Goal: Information Seeking & Learning: Learn about a topic

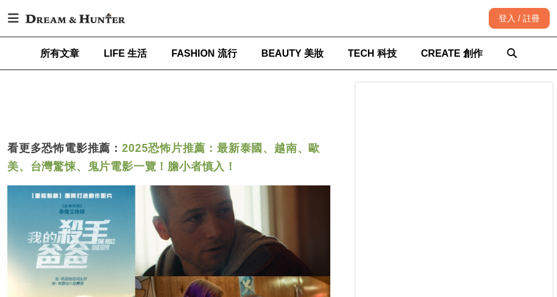
scroll to position [0, 1291]
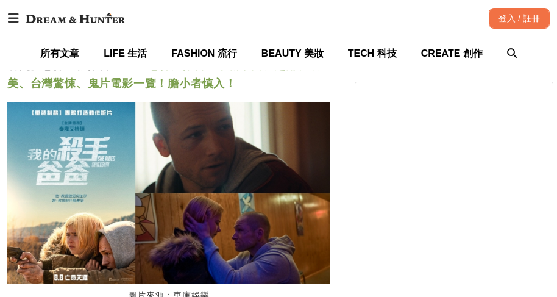
drag, startPoint x: 67, startPoint y: 217, endPoint x: 25, endPoint y: 219, distance: 42.0
copy h3 "地嚇鐵"
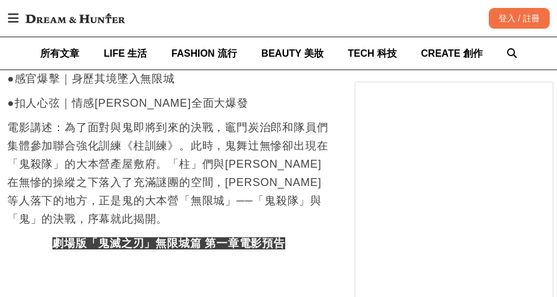
scroll to position [0, 0]
drag, startPoint x: 118, startPoint y: 253, endPoint x: 29, endPoint y: 258, distance: 89.0
copy h3 "我的殺手爸爸"
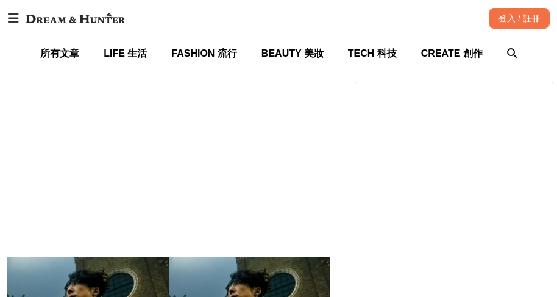
scroll to position [3729, 0]
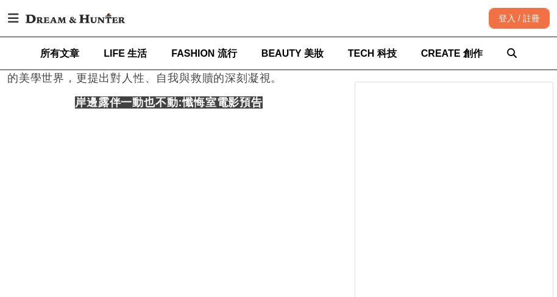
scroll to position [0, 1614]
drag, startPoint x: 147, startPoint y: 161, endPoint x: 26, endPoint y: 160, distance: 121.2
copy h3 "我和我的殭屍女兒"
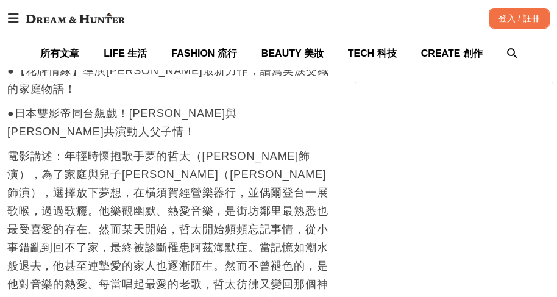
scroll to position [7124, 0]
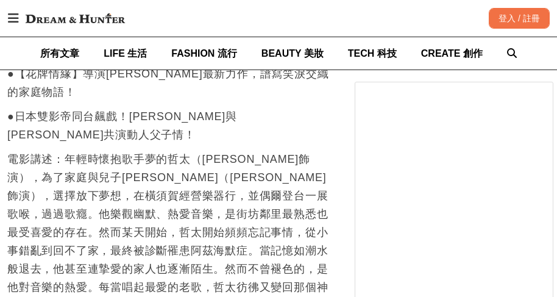
drag, startPoint x: 75, startPoint y: 126, endPoint x: 24, endPoint y: 122, distance: 50.7
copy h3 "無名弒2"
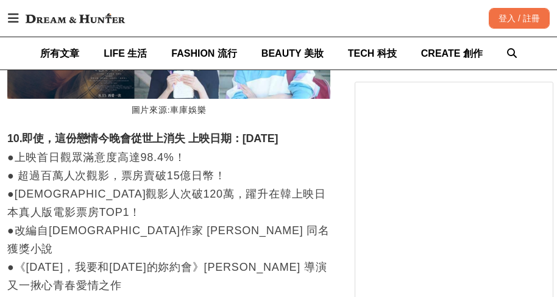
scroll to position [0, 968]
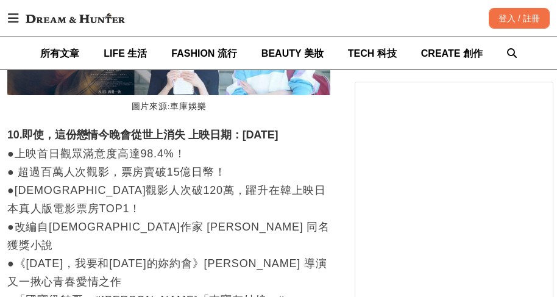
scroll to position [0, 1291]
drag, startPoint x: 94, startPoint y: 147, endPoint x: 24, endPoint y: 146, distance: 70.6
copy h3 "辣媽辣妹2"
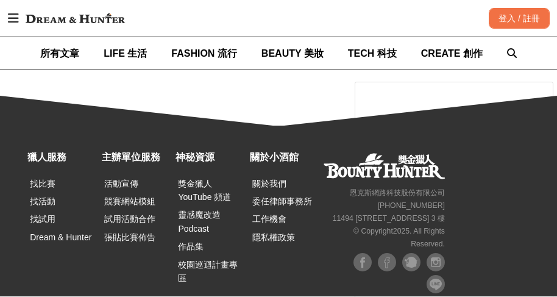
scroll to position [0, 0]
